Goal: Information Seeking & Learning: Learn about a topic

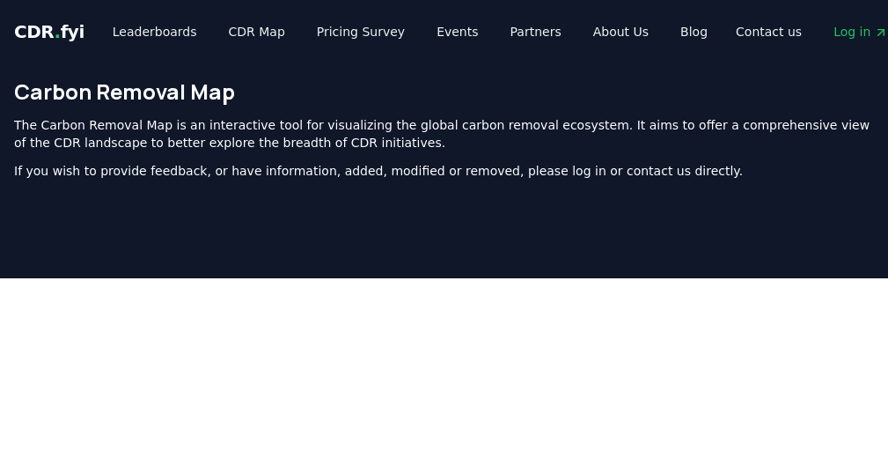
scroll to position [309, 0]
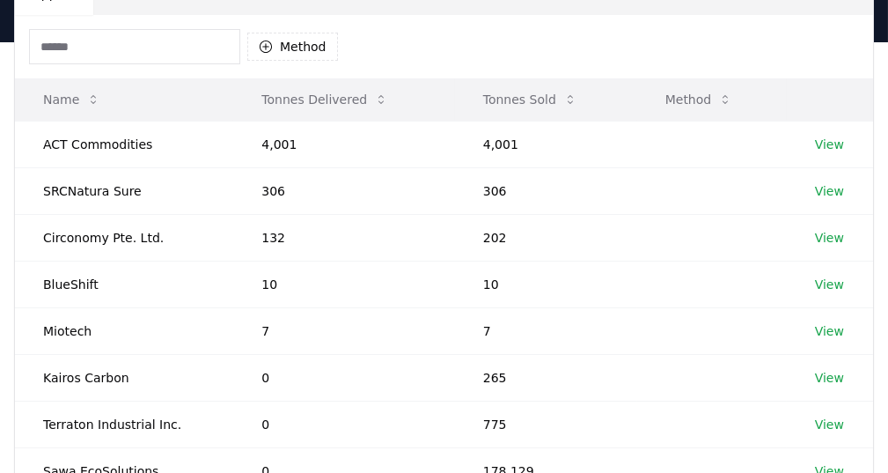
scroll to position [176, 0]
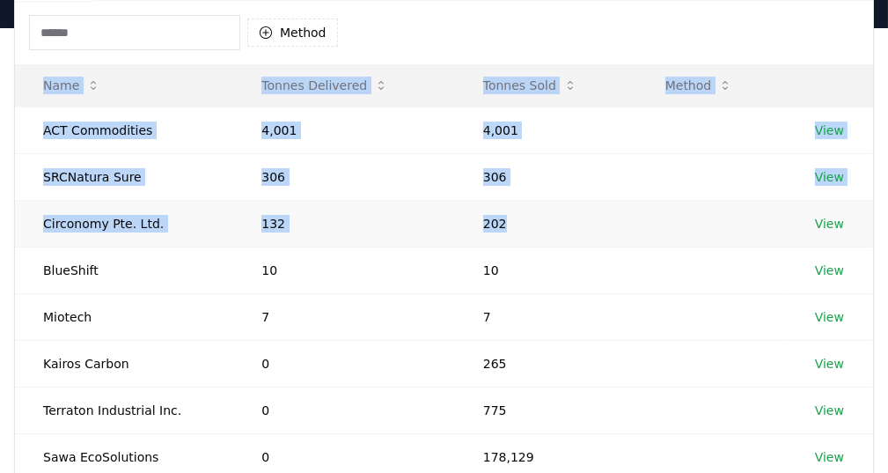
drag, startPoint x: 406, startPoint y: 52, endPoint x: 564, endPoint y: 236, distance: 242.7
click at [564, 236] on div "Method Name Tonnes Delivered Tonnes Sold Method ACT Commodities 4,001 4,001 Vie…" at bounding box center [444, 322] width 858 height 643
click at [564, 236] on td "202" at bounding box center [546, 223] width 182 height 47
